Goal: Task Accomplishment & Management: Manage account settings

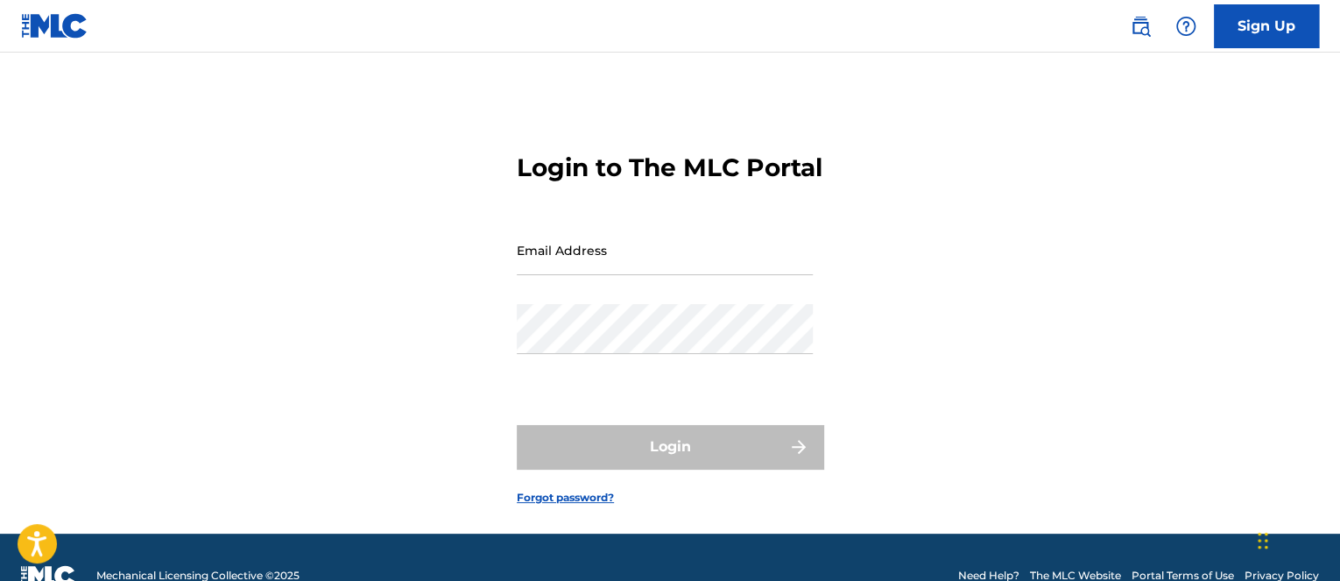
drag, startPoint x: 640, startPoint y: 290, endPoint x: 643, endPoint y: 304, distance: 14.3
click at [640, 275] on input "Email Address" at bounding box center [665, 250] width 296 height 50
type input "[EMAIL_ADDRESS][DOMAIN_NAME]"
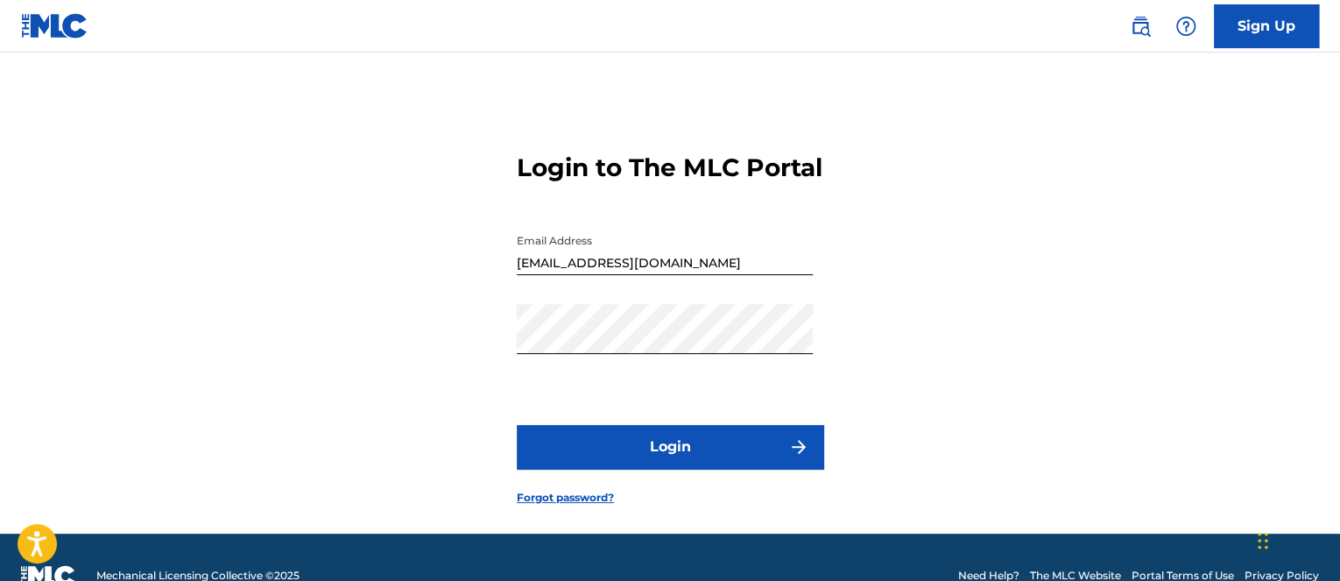
click at [680, 499] on form "Login to The MLC Portal Email Address [EMAIL_ADDRESS][DOMAIN_NAME] Password Log…" at bounding box center [670, 314] width 307 height 437
click at [681, 469] on button "Login" at bounding box center [670, 447] width 307 height 44
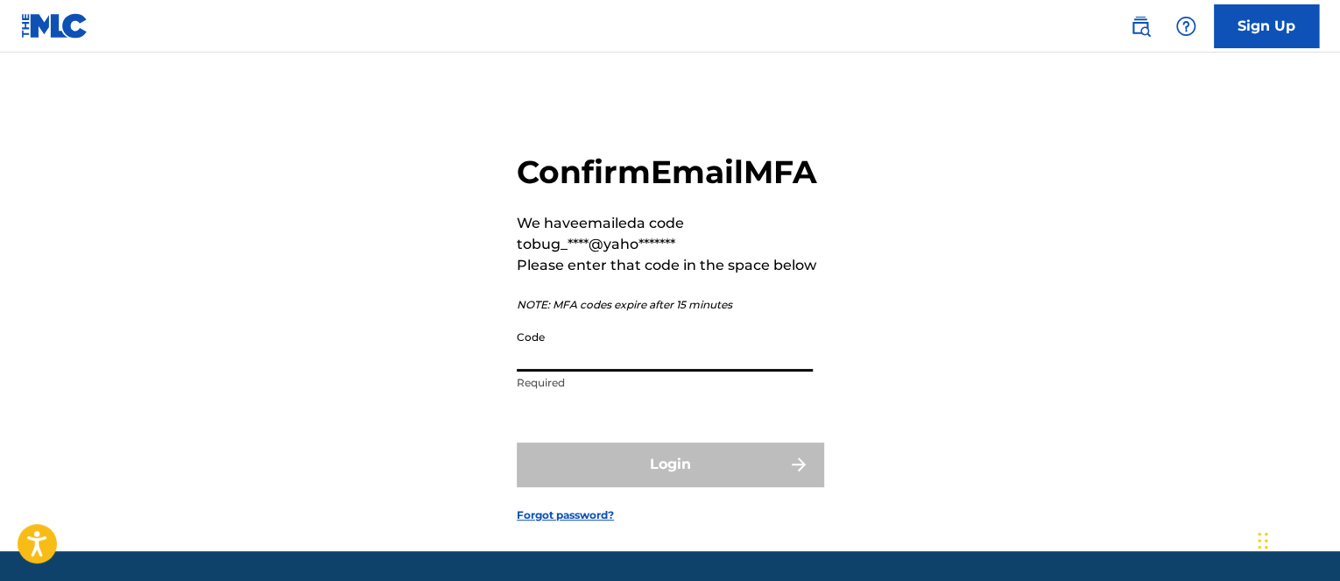
click at [607, 371] on input "Code" at bounding box center [665, 346] width 296 height 50
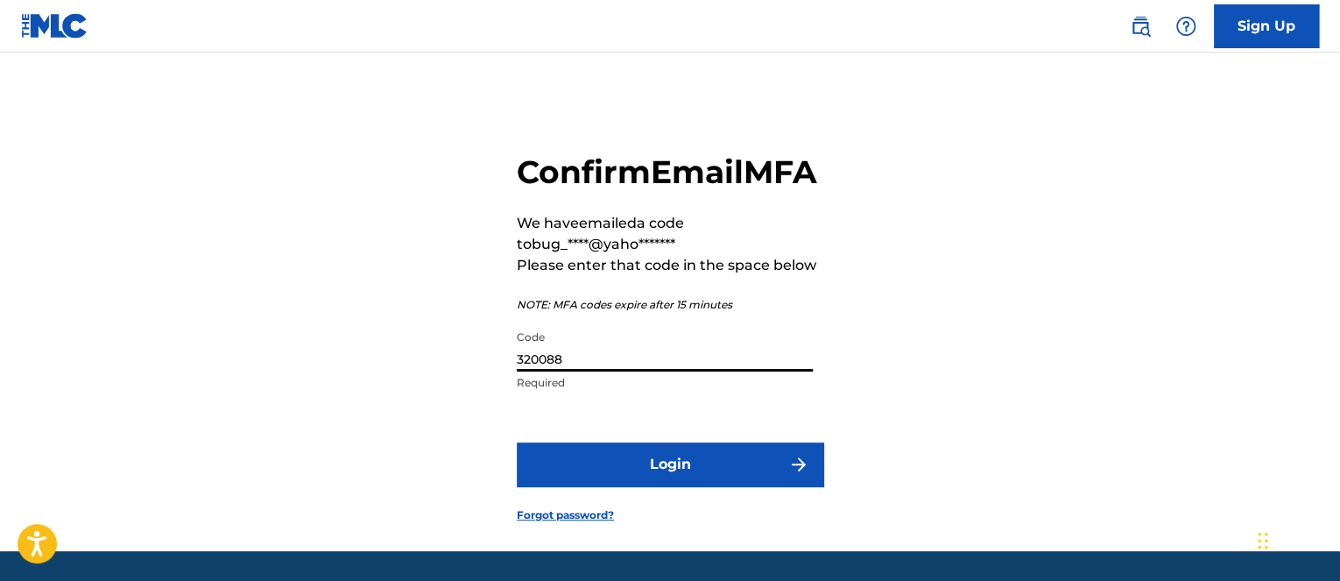
type input "320088"
click at [517, 442] on button "Login" at bounding box center [670, 464] width 307 height 44
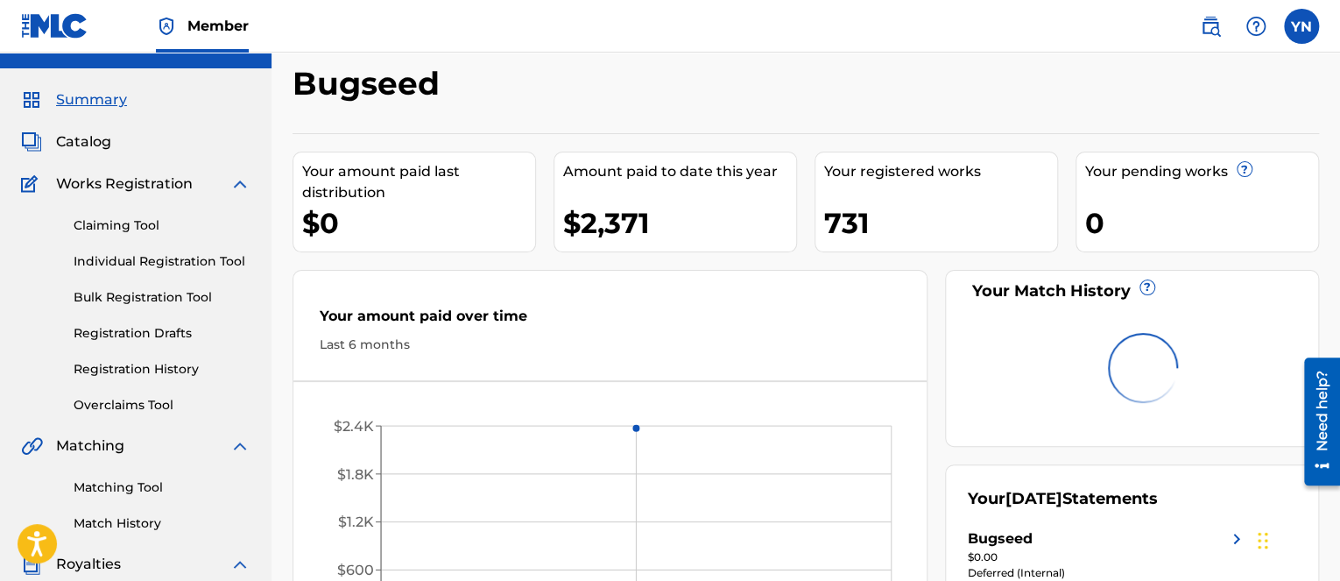
drag, startPoint x: 934, startPoint y: 299, endPoint x: 941, endPoint y: 320, distance: 22.2
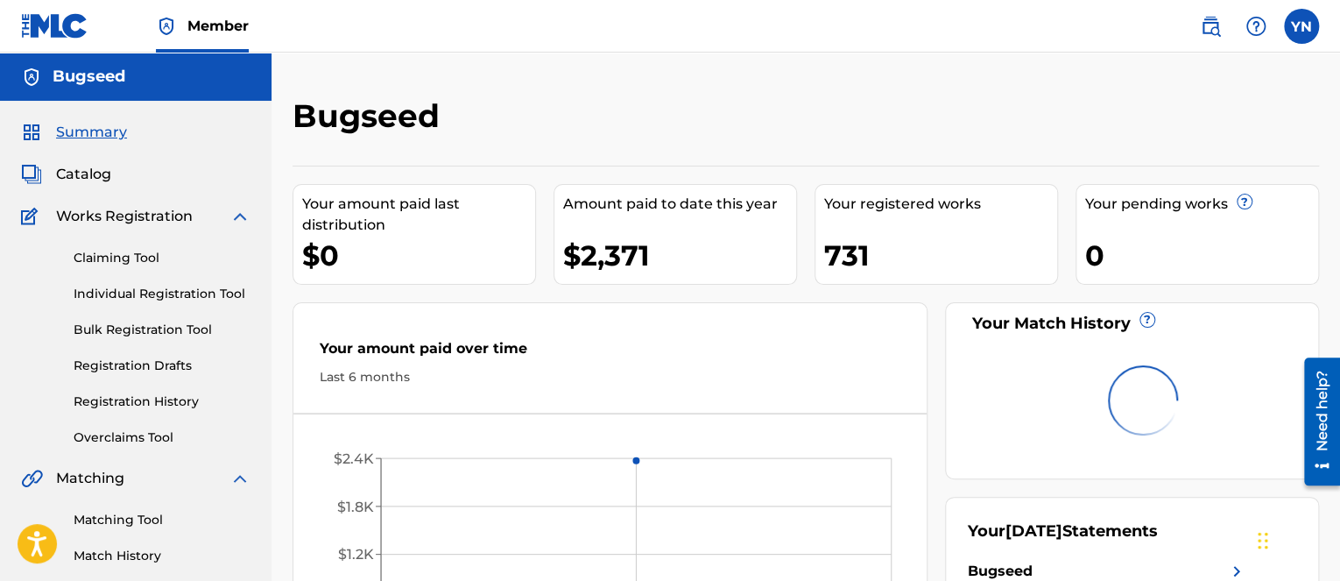
drag, startPoint x: 946, startPoint y: 438, endPoint x: 936, endPoint y: 437, distance: 10.5
